Goal: Transaction & Acquisition: Download file/media

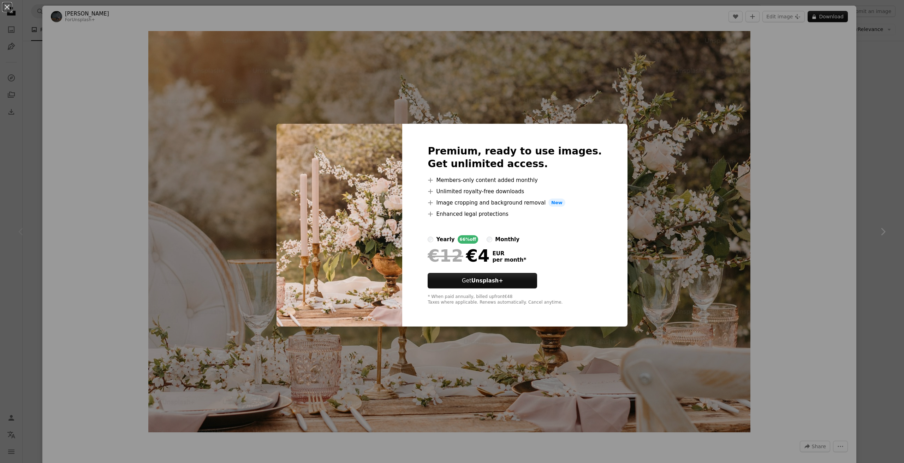
click at [679, 216] on div "An X shape Premium, ready to use images. Get unlimited access. A plus sign Memb…" at bounding box center [452, 231] width 904 height 463
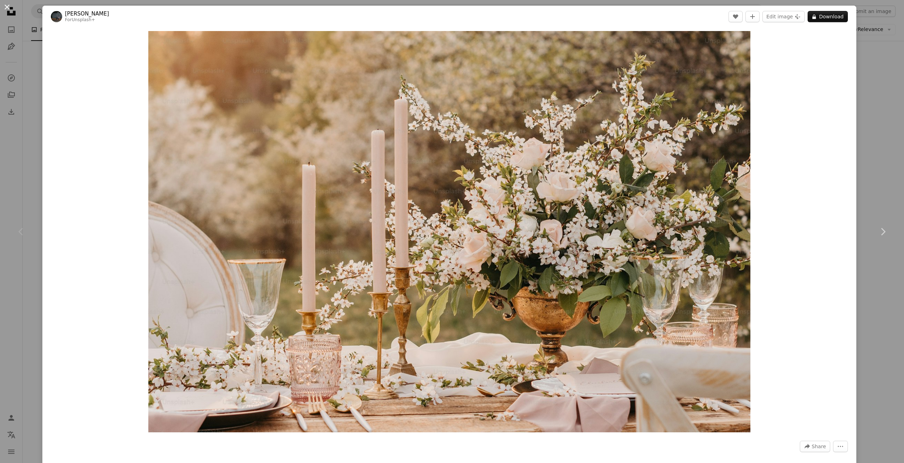
click at [6, 6] on button "An X shape" at bounding box center [7, 7] width 8 height 8
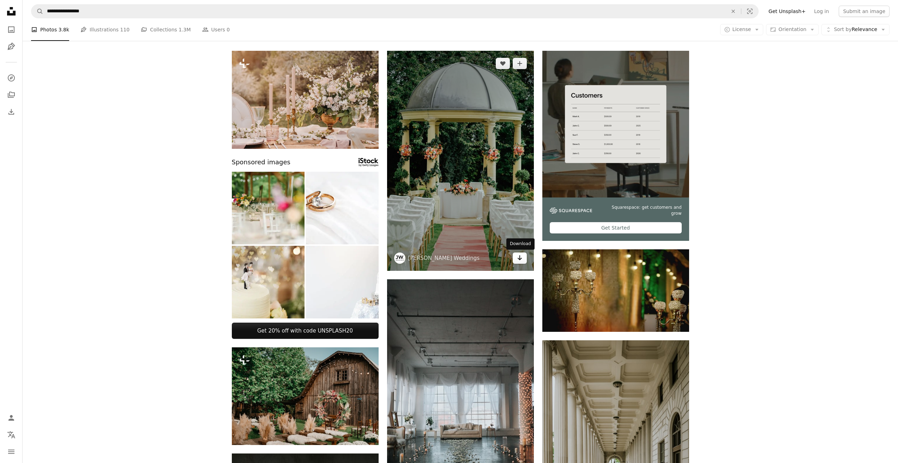
scroll to position [141, 0]
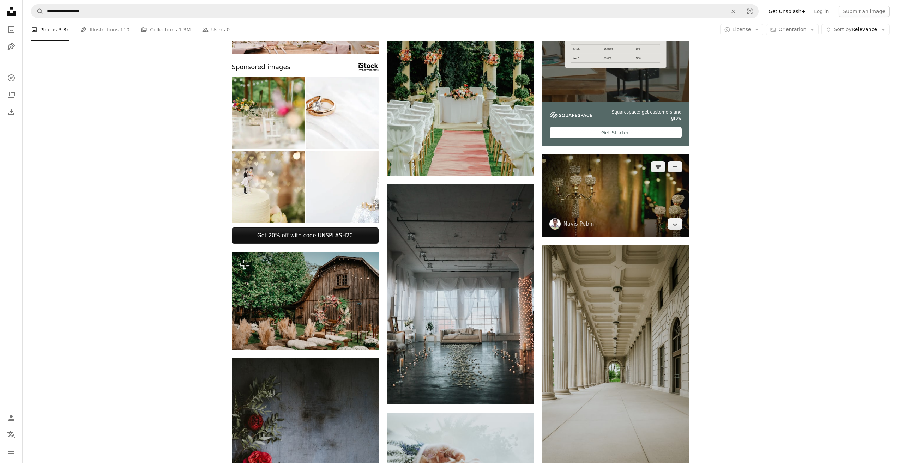
click at [606, 202] on img at bounding box center [615, 195] width 147 height 83
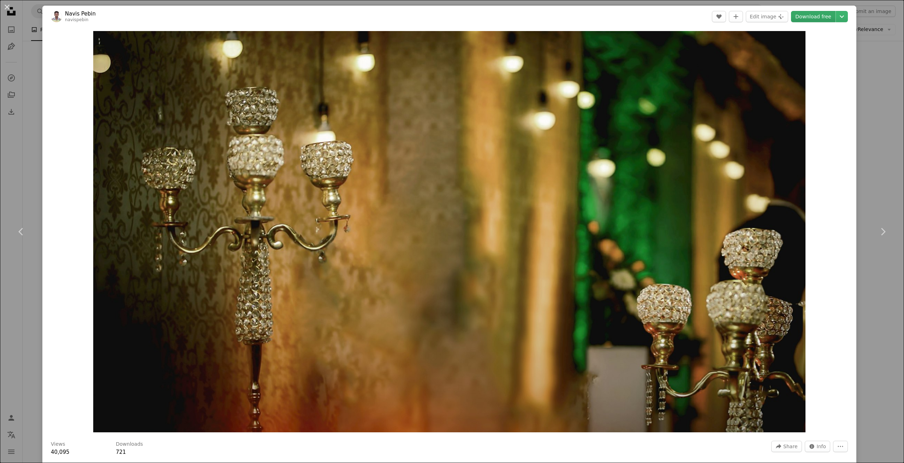
click at [825, 18] on link "Download free" at bounding box center [813, 16] width 44 height 11
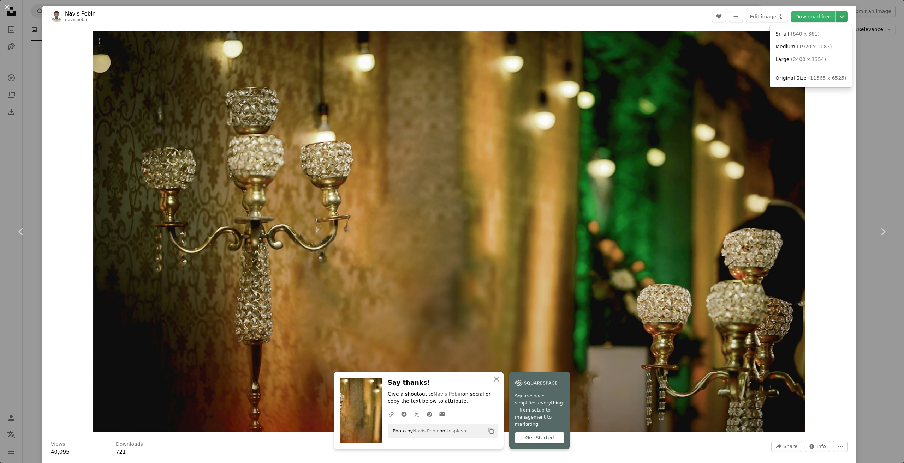
click at [839, 17] on icon "Choose download size" at bounding box center [841, 17] width 4 height 2
click at [802, 60] on span "( 2400 x 1354 )" at bounding box center [808, 59] width 35 height 6
click at [818, 92] on div "Zoom in" at bounding box center [449, 232] width 814 height 409
click at [6, 7] on button "An X shape" at bounding box center [7, 7] width 8 height 8
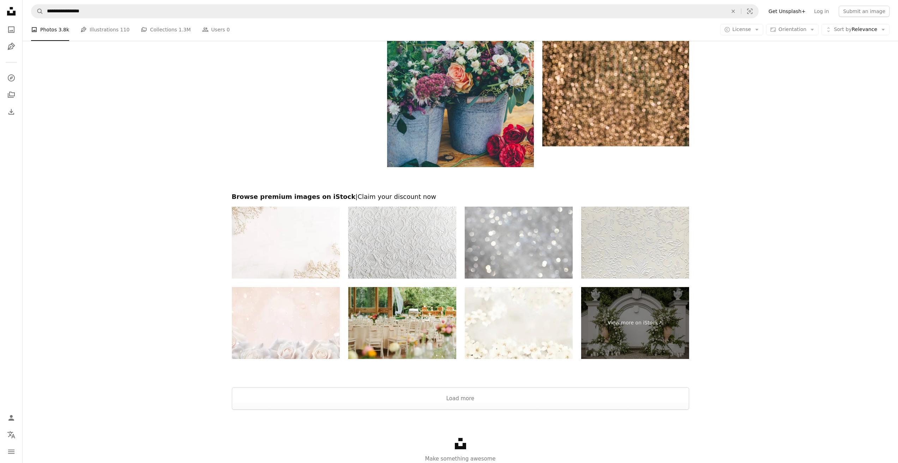
scroll to position [1305, 0]
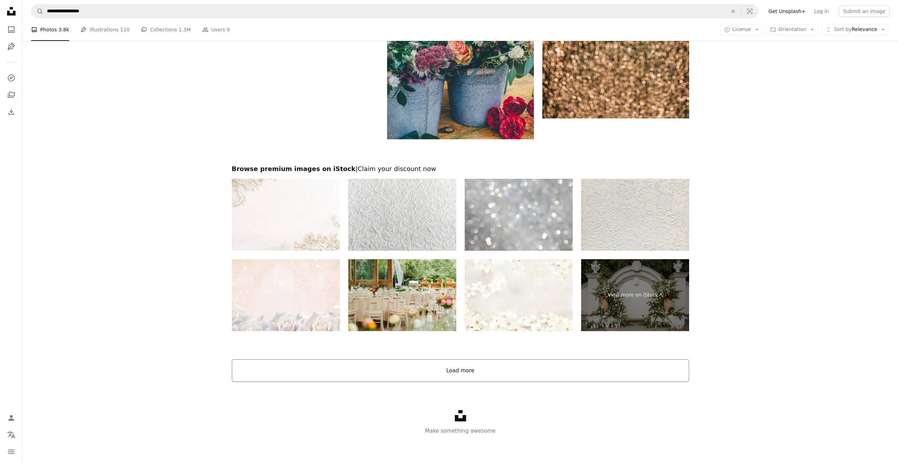
click at [455, 368] on button "Load more" at bounding box center [460, 371] width 457 height 23
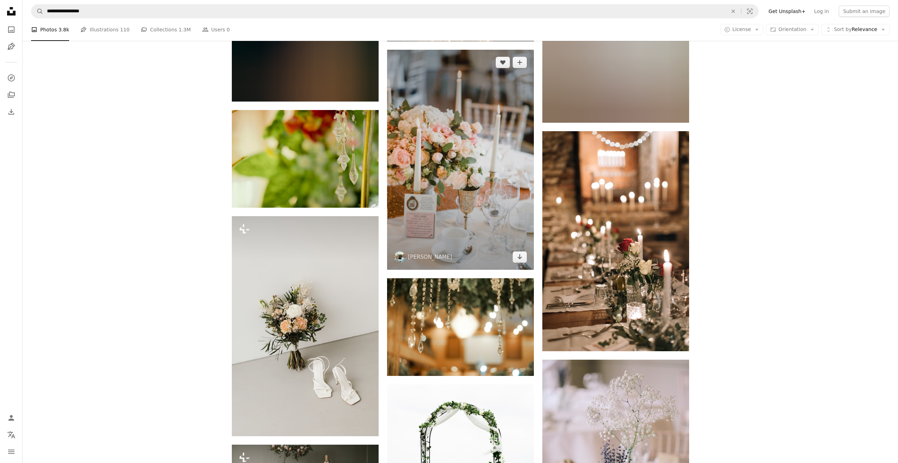
scroll to position [3529, 0]
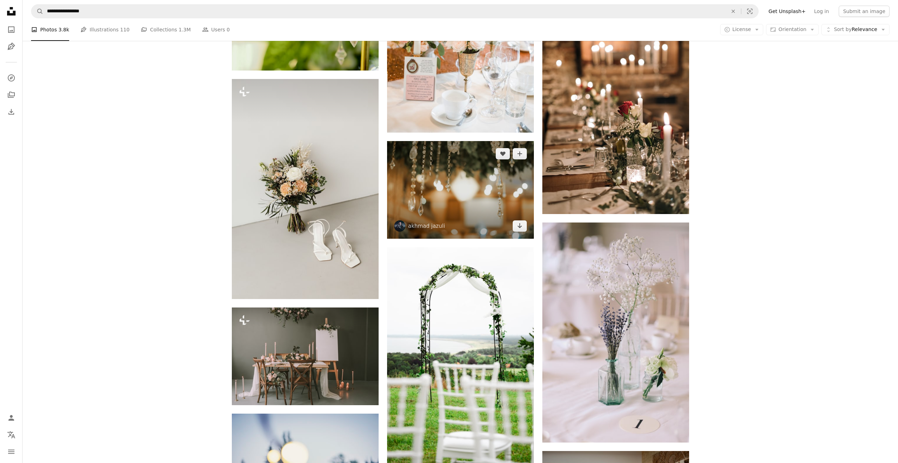
click at [474, 200] on img at bounding box center [460, 190] width 147 height 98
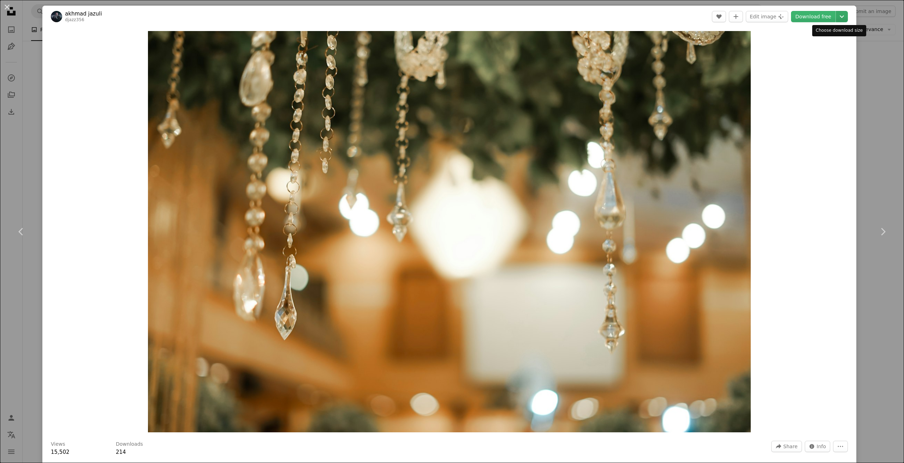
click at [836, 17] on icon "Chevron down" at bounding box center [841, 16] width 11 height 8
click at [817, 59] on span "( 2400 x 1600 )" at bounding box center [810, 59] width 35 height 6
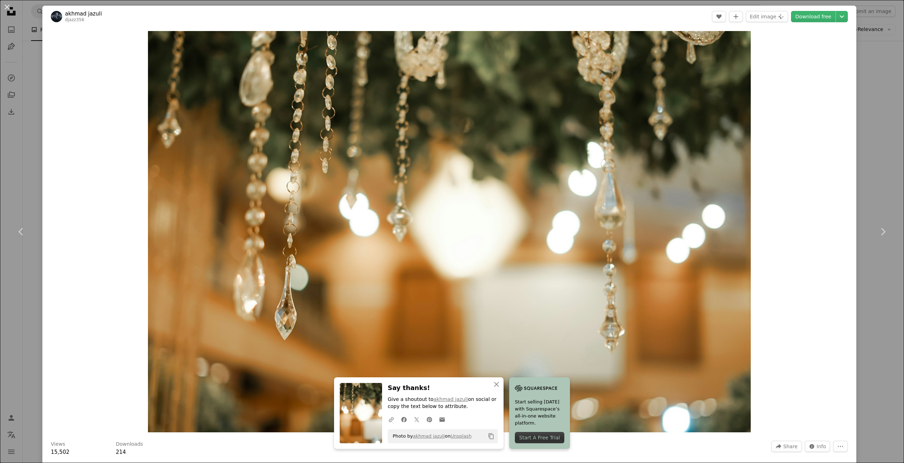
drag, startPoint x: 6, startPoint y: 6, endPoint x: 10, endPoint y: 10, distance: 5.5
click at [6, 6] on button "An X shape" at bounding box center [7, 7] width 8 height 8
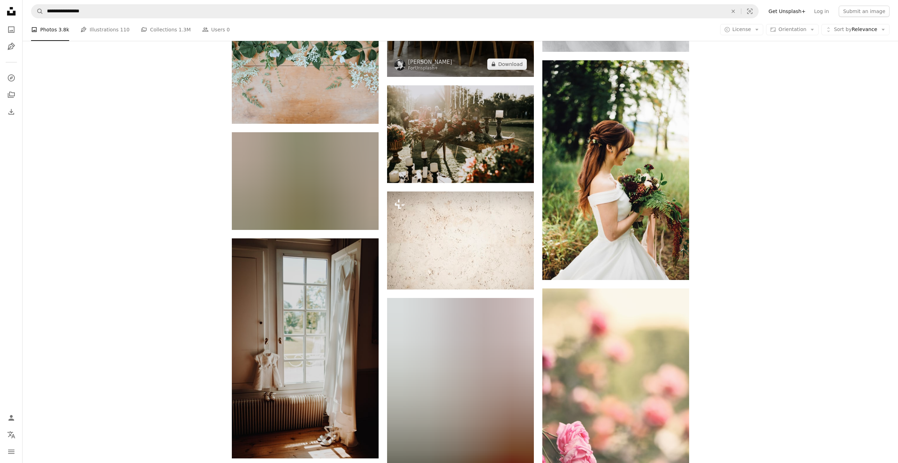
scroll to position [5787, 0]
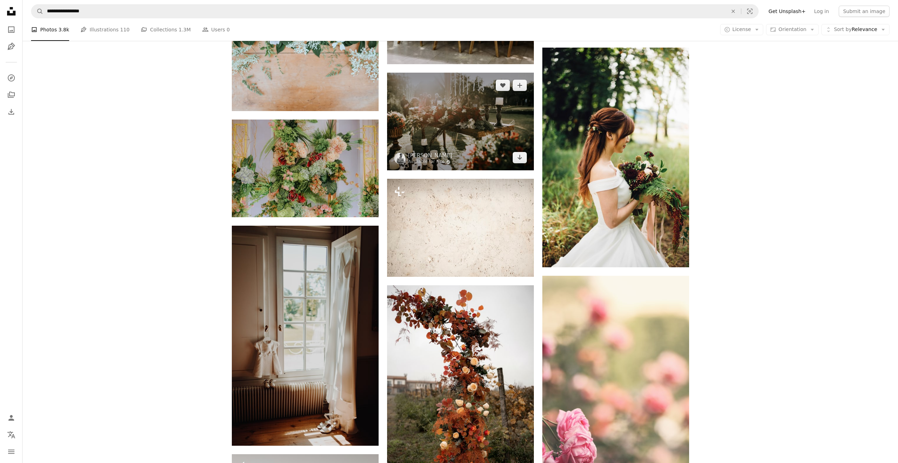
click at [466, 118] on img at bounding box center [460, 122] width 147 height 98
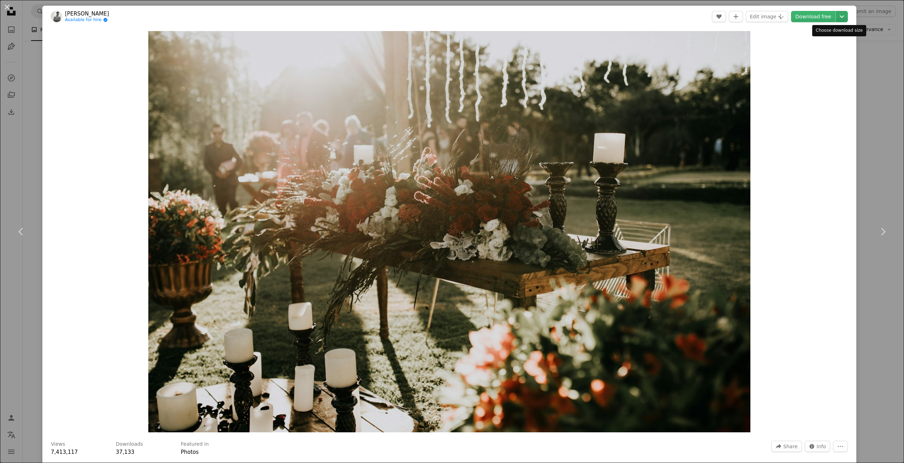
click at [839, 17] on icon "Choose download size" at bounding box center [841, 17] width 4 height 2
click at [810, 60] on span "( 2400 x 1602 )" at bounding box center [810, 59] width 35 height 6
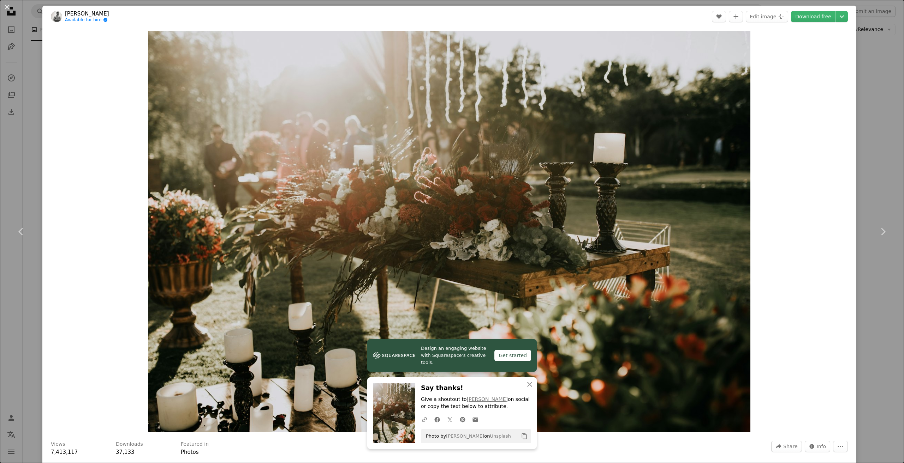
click at [776, 233] on div "Zoom in" at bounding box center [449, 232] width 814 height 409
click at [7, 7] on button "An X shape" at bounding box center [7, 7] width 8 height 8
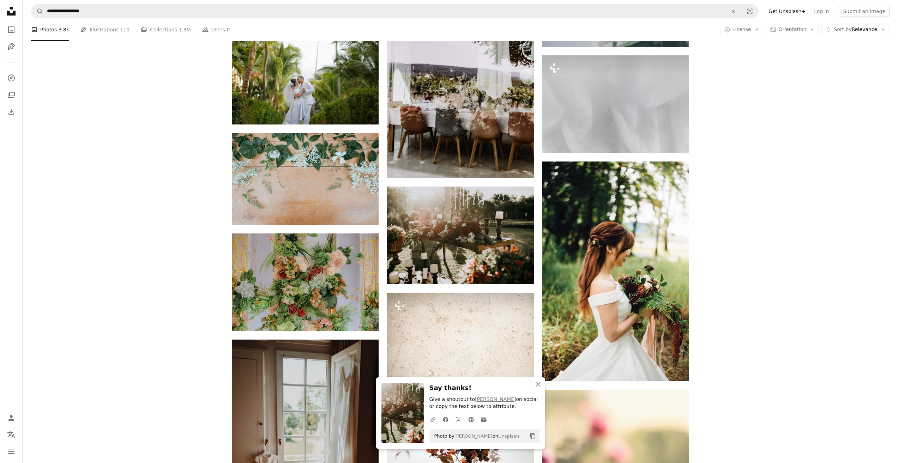
scroll to position [5576, 0]
